Goal: Task Accomplishment & Management: Use online tool/utility

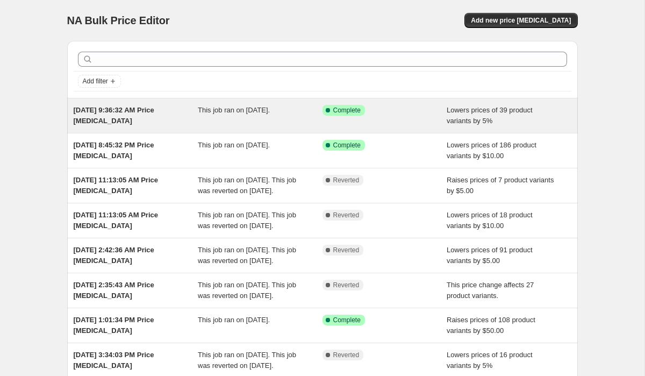
click at [213, 119] on div "This job ran on [DATE]." at bounding box center [260, 116] width 125 height 22
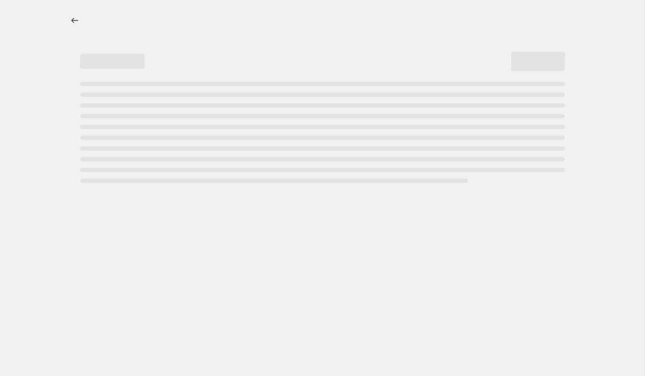
select select "percentage"
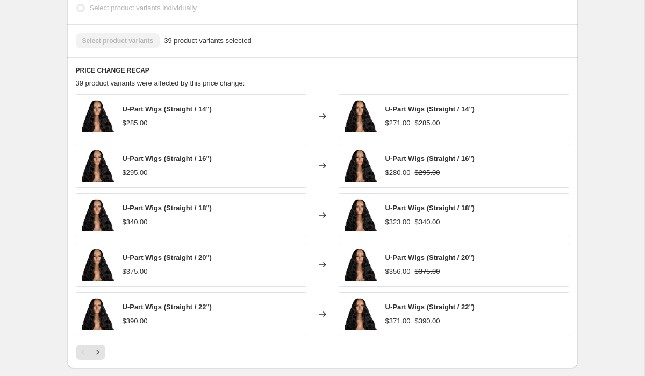
scroll to position [676, 0]
